Goal: Find specific page/section: Find specific page/section

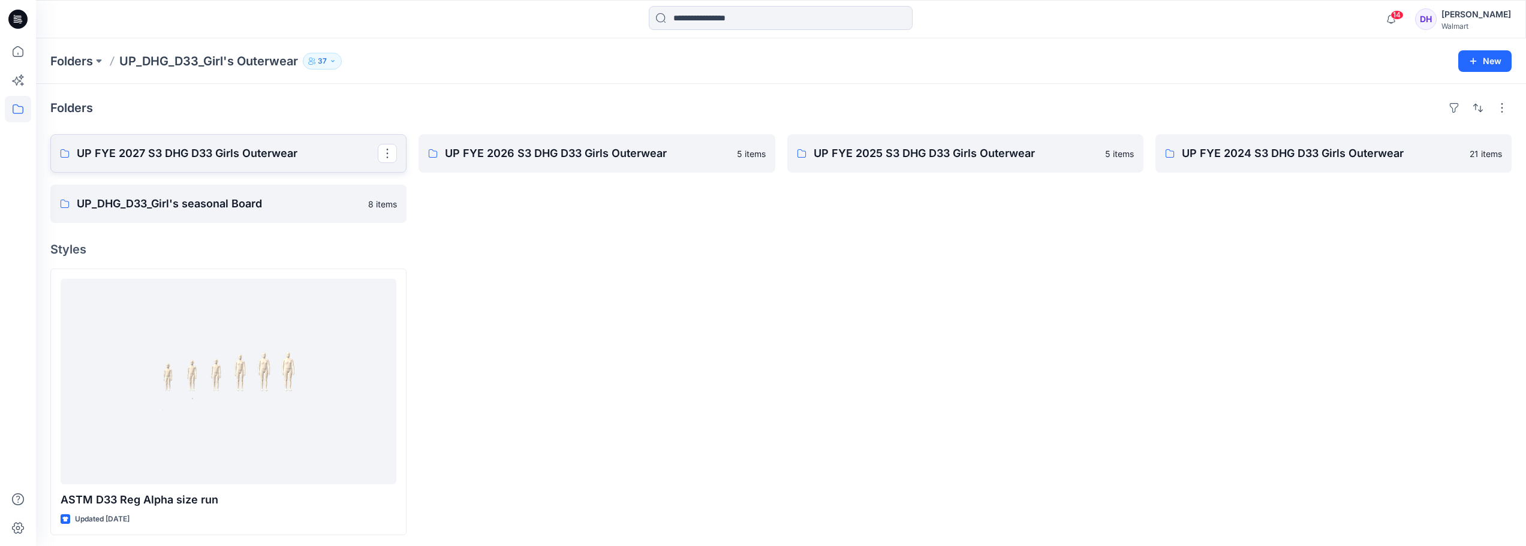
click at [252, 161] on p "UP FYE 2027 S3 DHG D33 Girls Outerwear" at bounding box center [227, 153] width 301 height 17
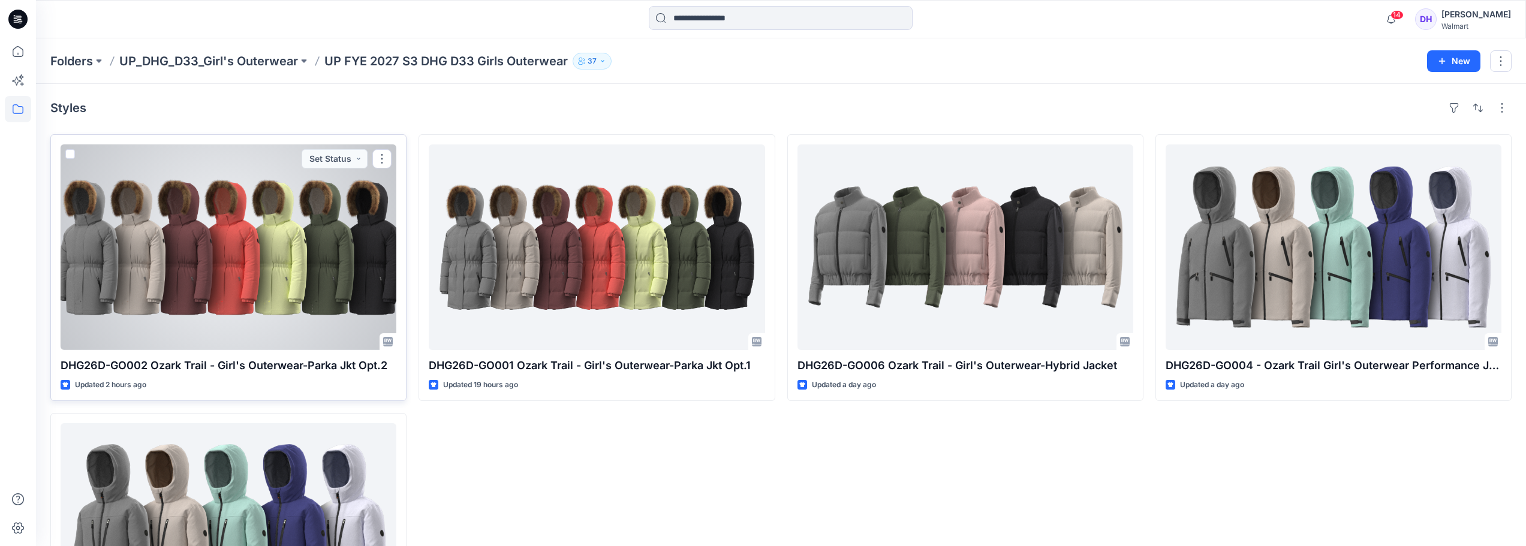
click at [334, 311] on div at bounding box center [229, 248] width 336 height 206
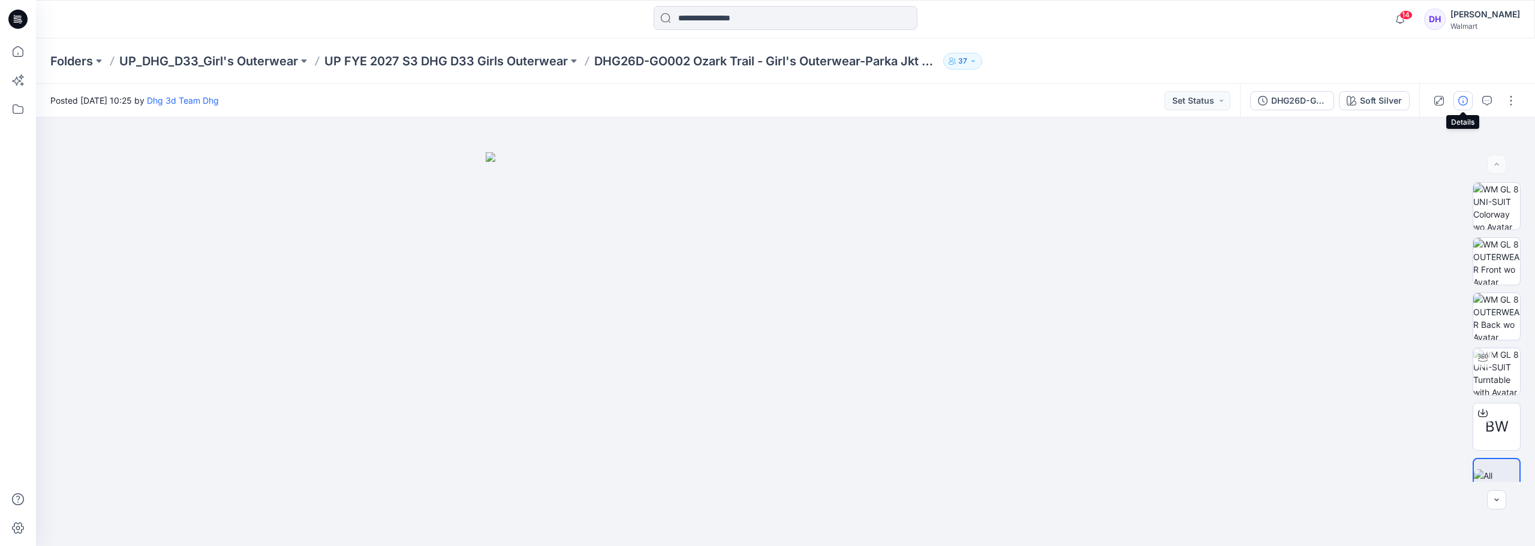
click at [1460, 98] on icon "button" at bounding box center [1463, 101] width 10 height 10
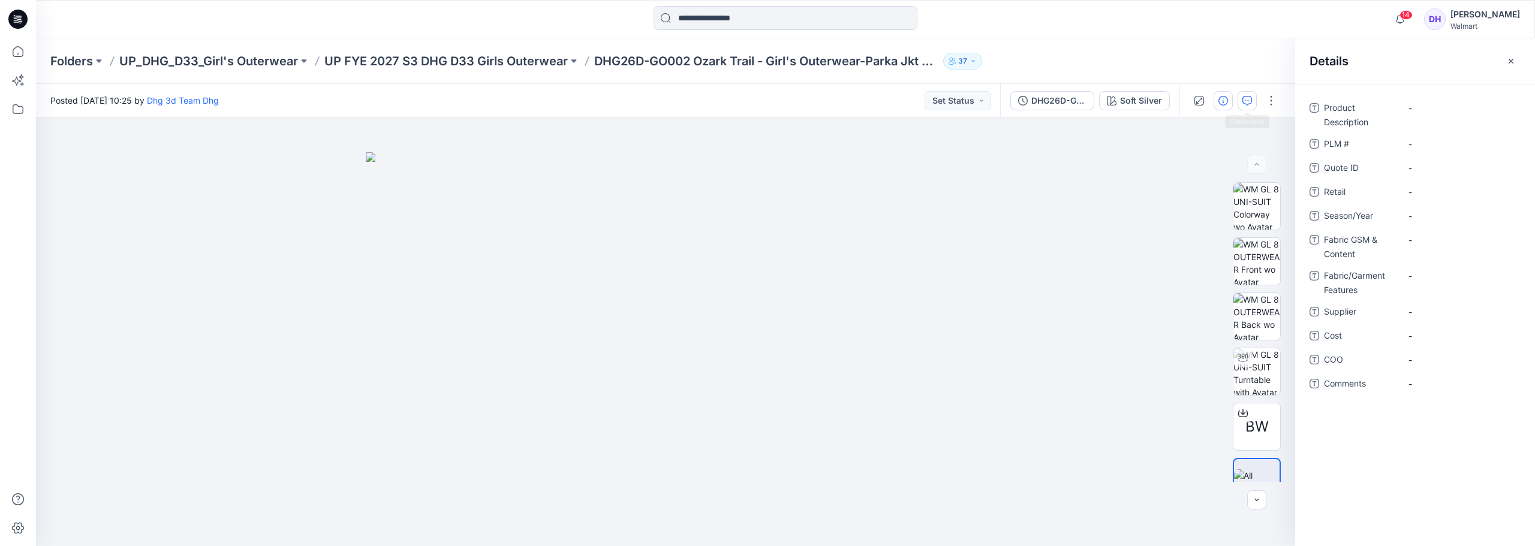
click at [1244, 107] on button "button" at bounding box center [1247, 100] width 19 height 19
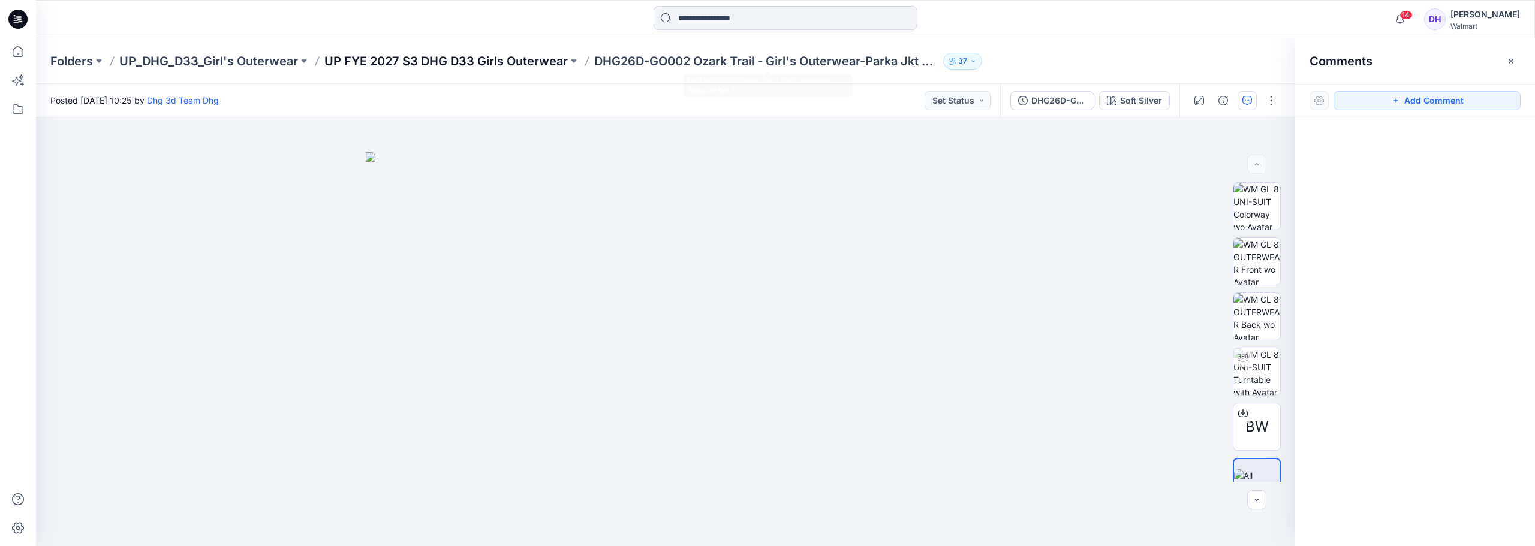
click at [544, 64] on p "UP FYE 2027 S3 DHG D33 Girls Outerwear" at bounding box center [445, 61] width 243 height 17
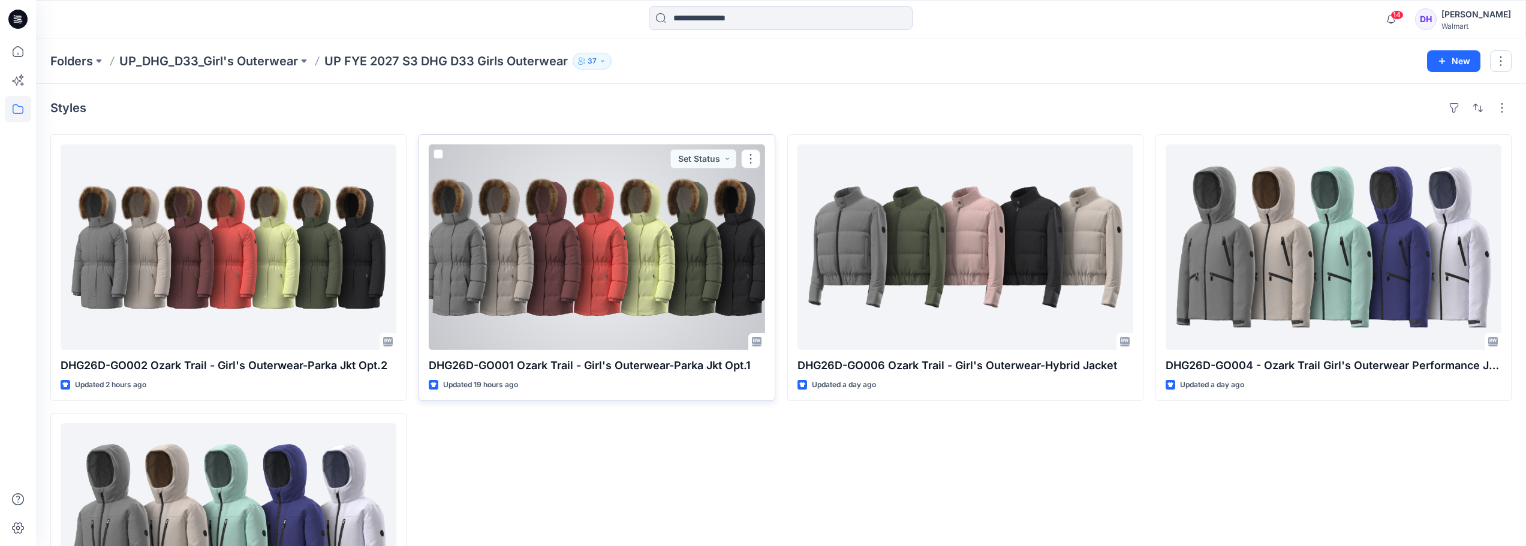
click at [630, 240] on div at bounding box center [597, 248] width 336 height 206
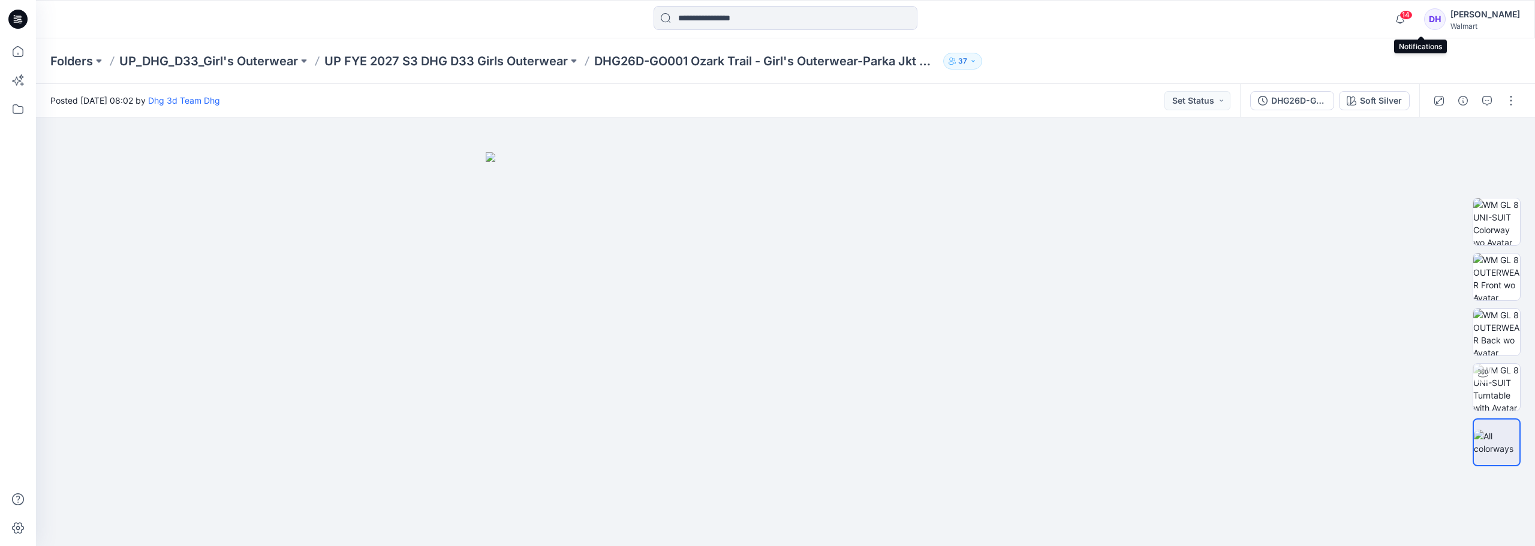
click at [1413, 11] on span "14" at bounding box center [1406, 15] width 13 height 10
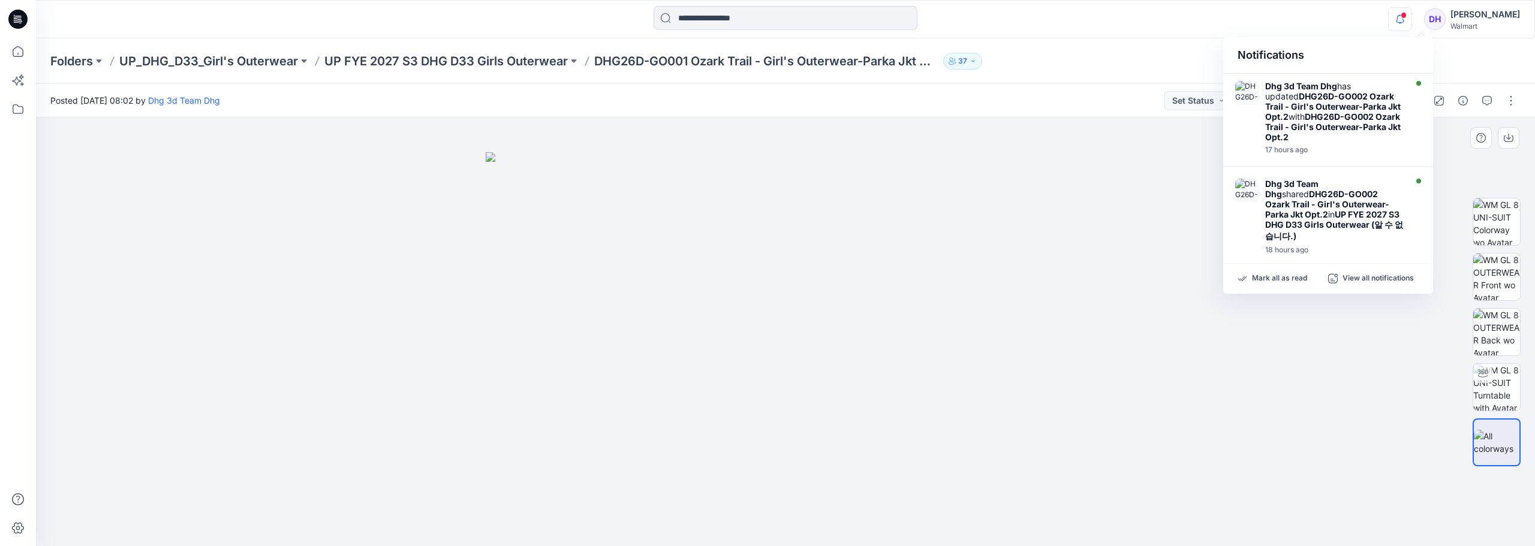
click at [1388, 390] on div at bounding box center [785, 332] width 1499 height 429
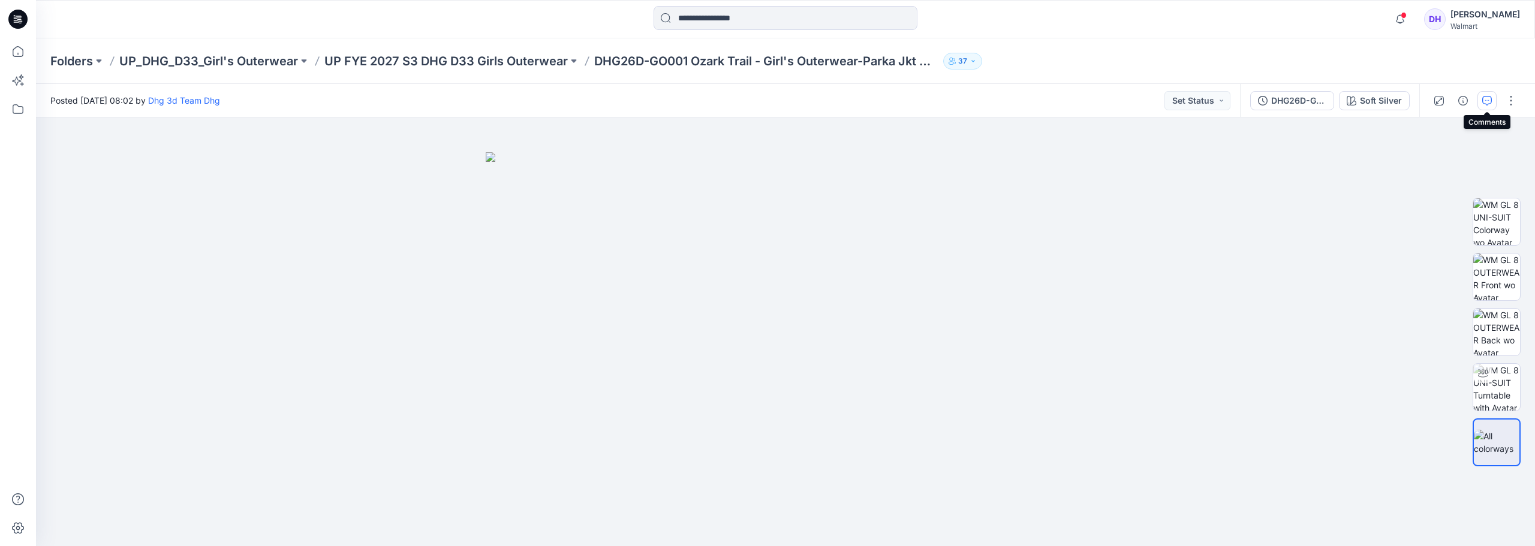
click at [1491, 104] on icon "button" at bounding box center [1487, 101] width 10 height 10
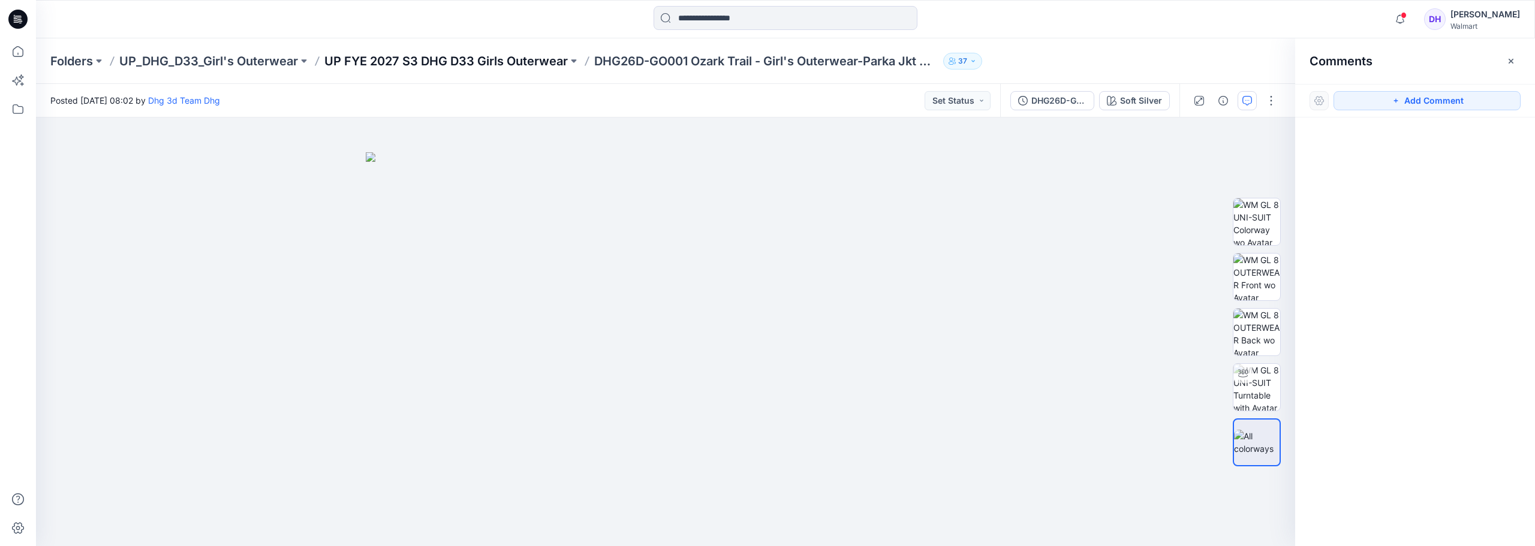
click at [402, 59] on p "UP FYE 2027 S3 DHG D33 Girls Outerwear" at bounding box center [445, 61] width 243 height 17
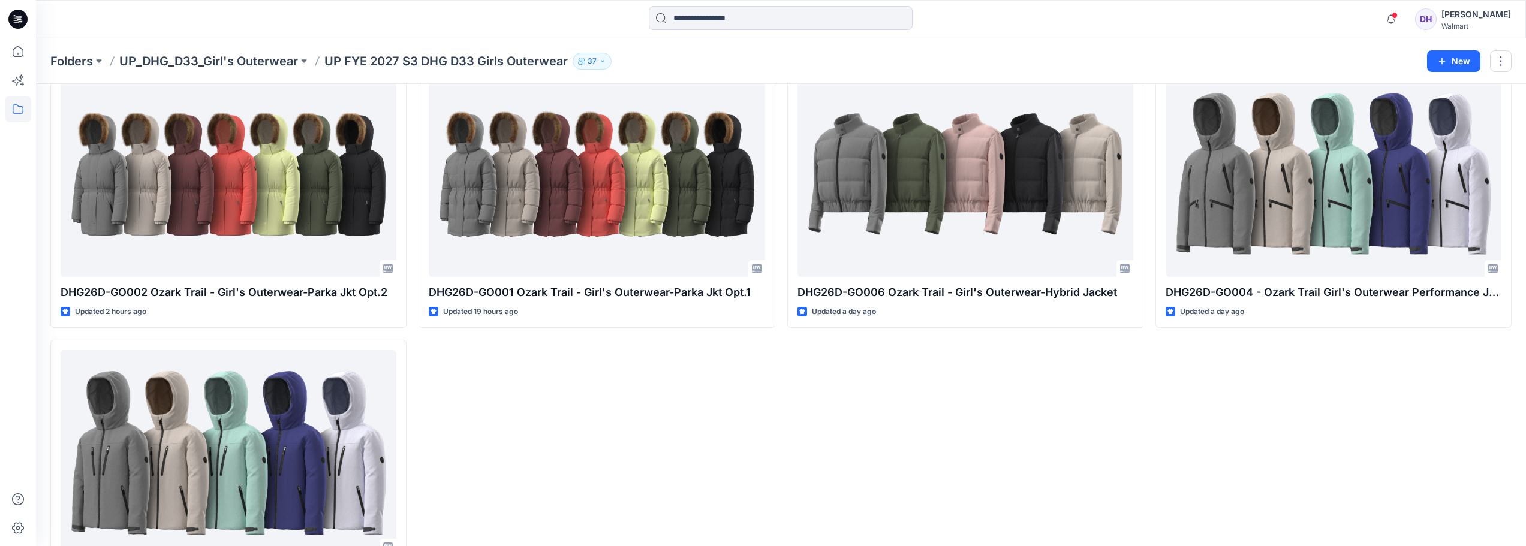
scroll to position [60, 0]
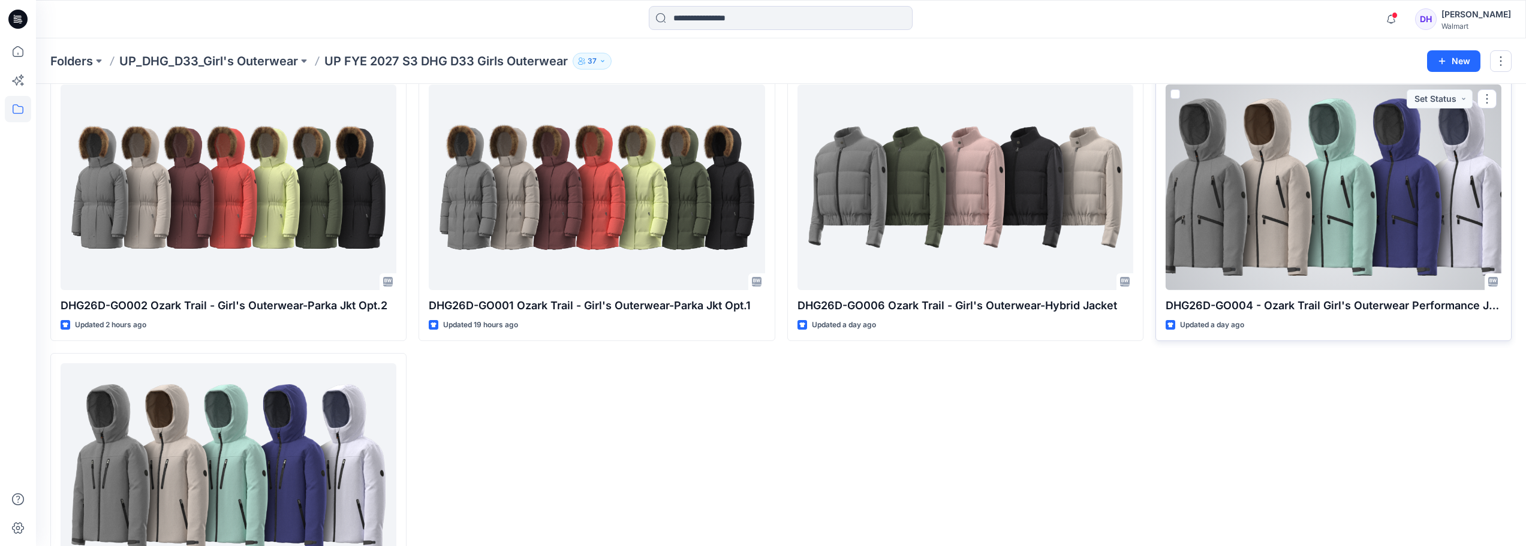
click at [1334, 172] on div at bounding box center [1334, 188] width 336 height 206
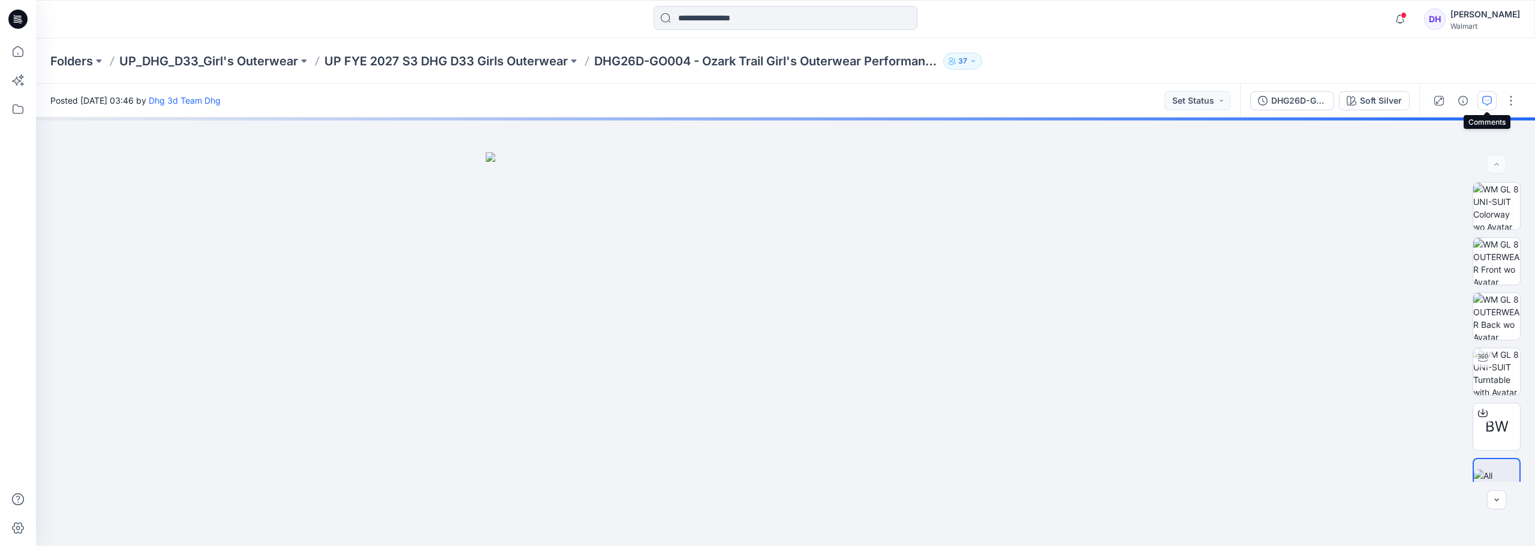
click at [1486, 102] on icon "button" at bounding box center [1487, 101] width 10 height 10
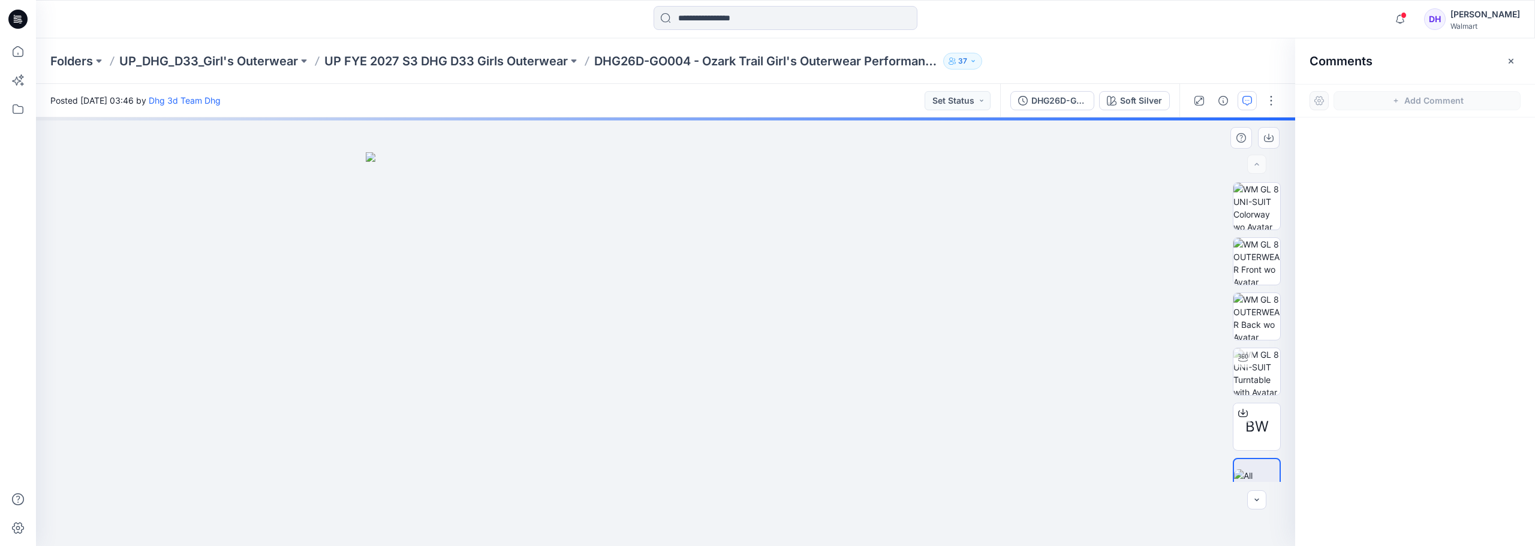
click at [1182, 218] on div at bounding box center [665, 332] width 1259 height 429
